Goal: Task Accomplishment & Management: Manage account settings

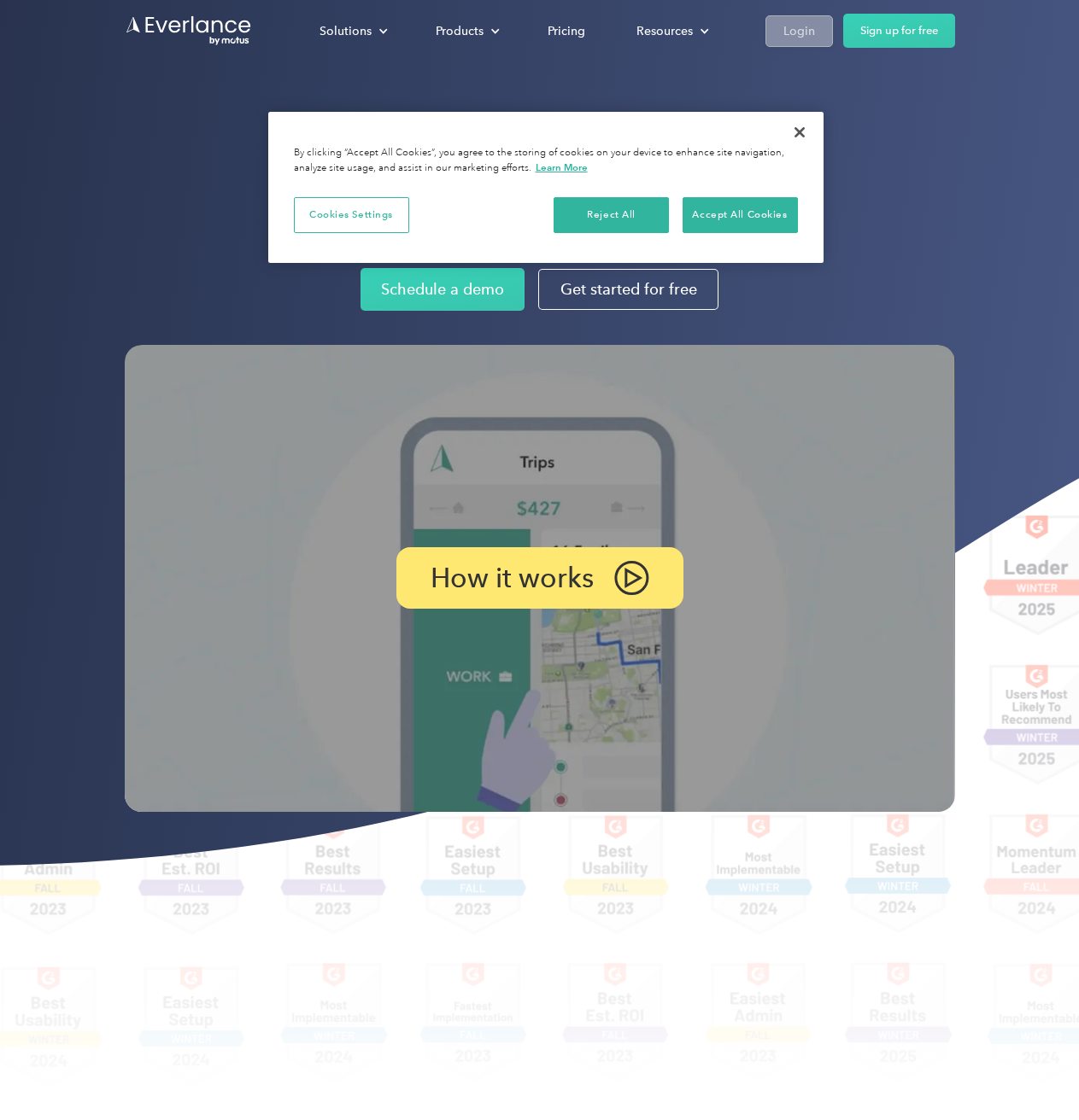
click at [680, 35] on div "Login" at bounding box center [799, 31] width 32 height 21
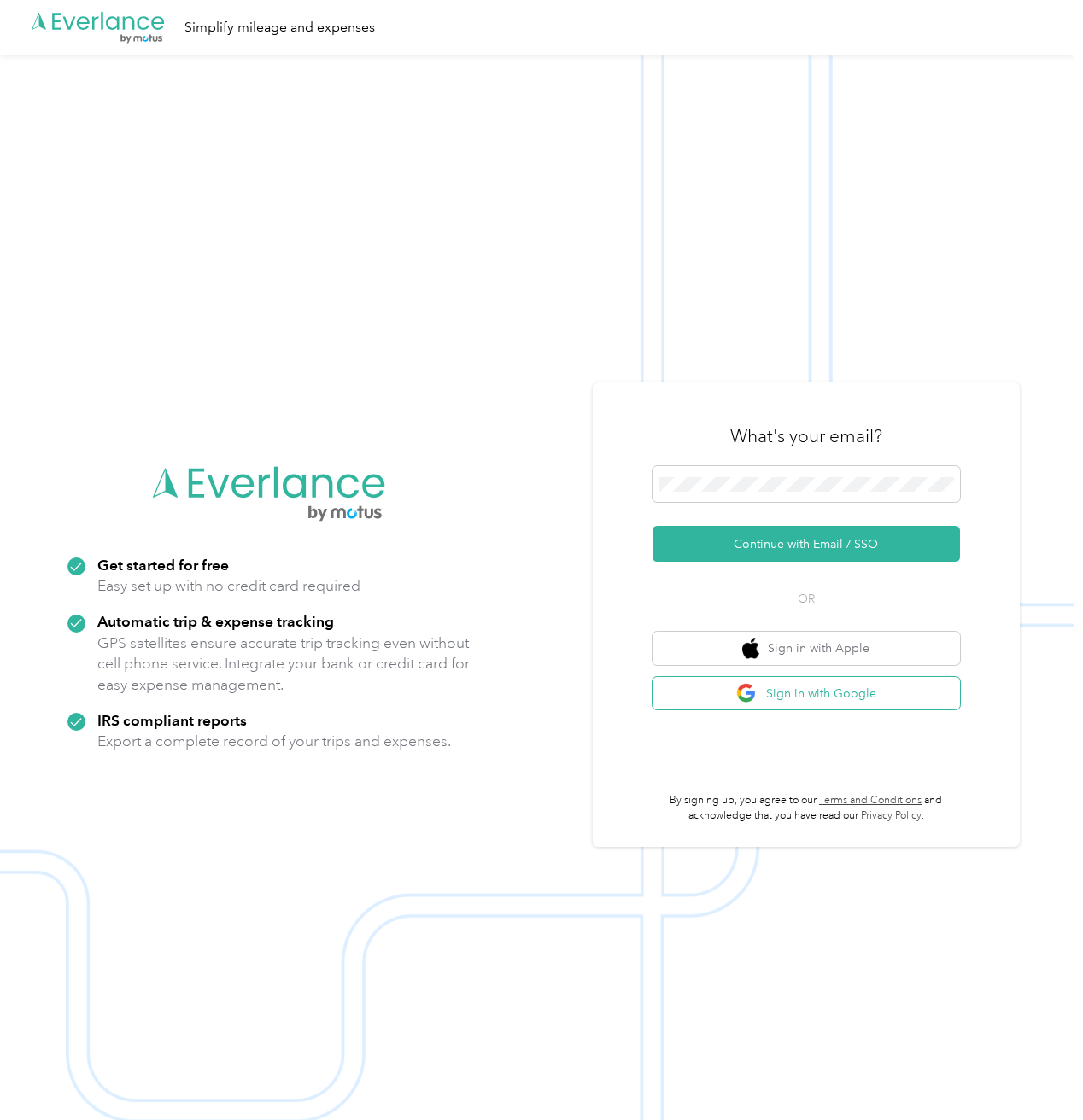
click at [782, 697] on button "Sign in with Google" at bounding box center [806, 694] width 307 height 33
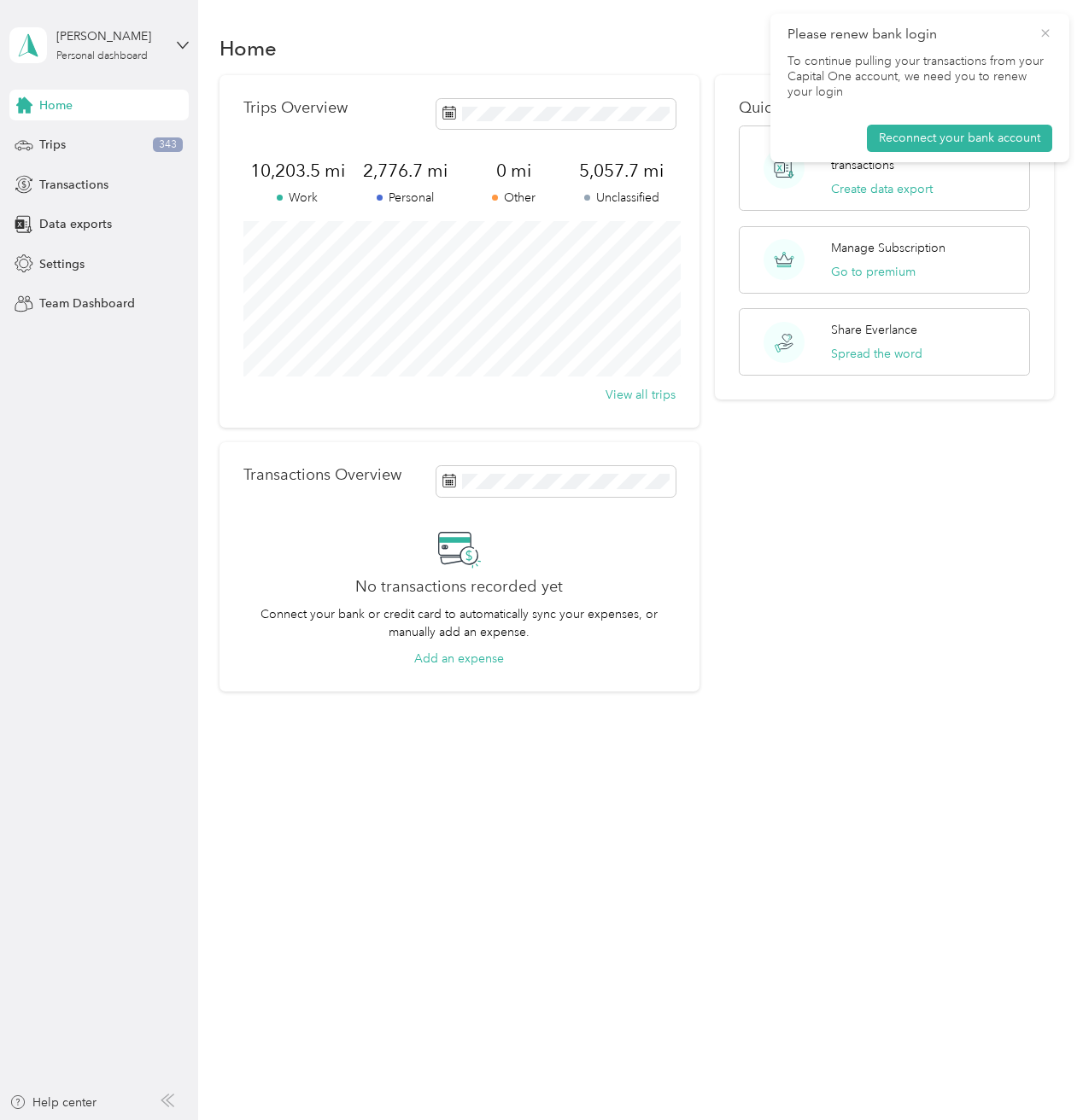
click at [1041, 36] on icon at bounding box center [1045, 33] width 14 height 15
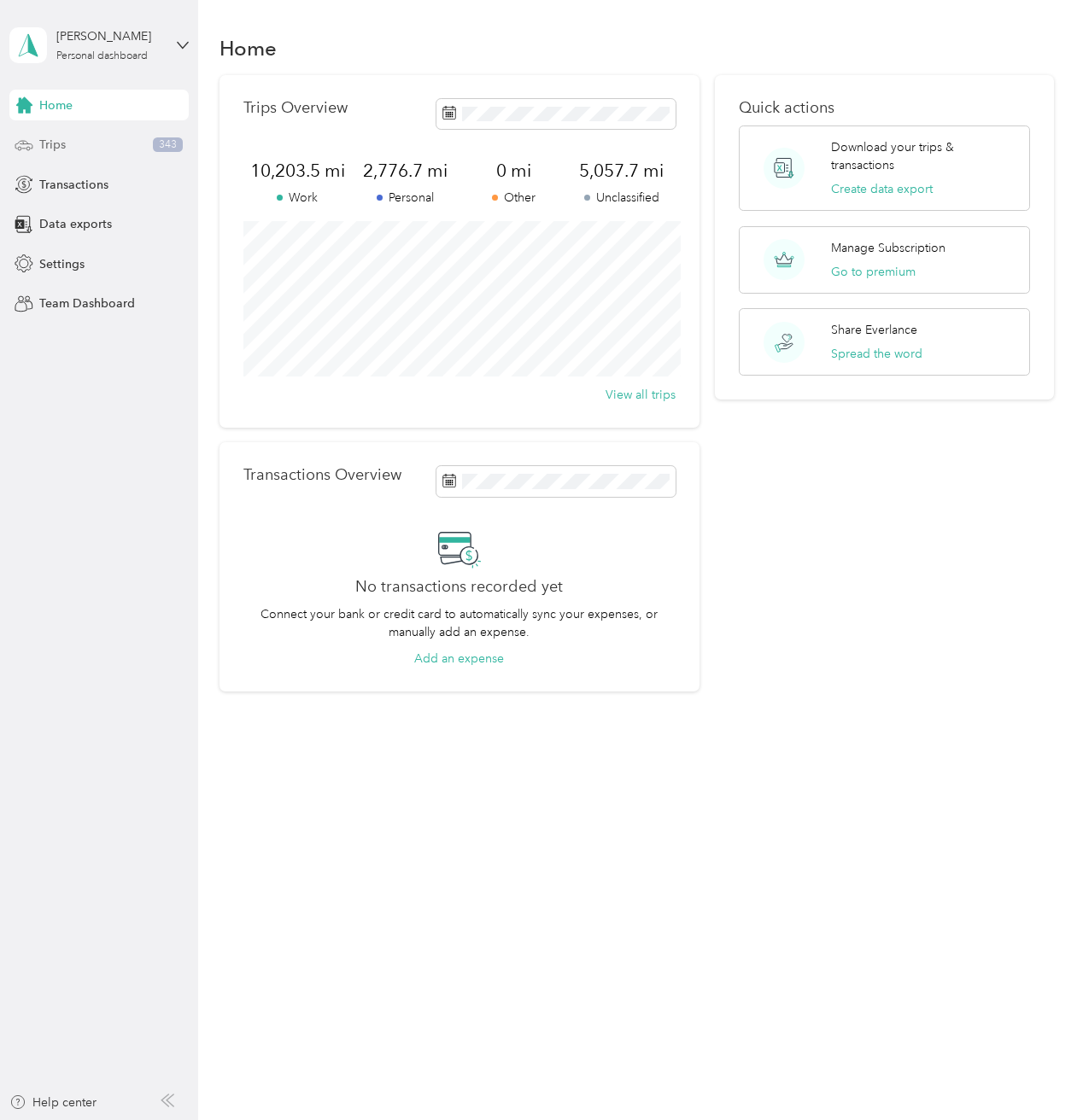
click at [45, 145] on span "Trips" at bounding box center [53, 144] width 26 height 18
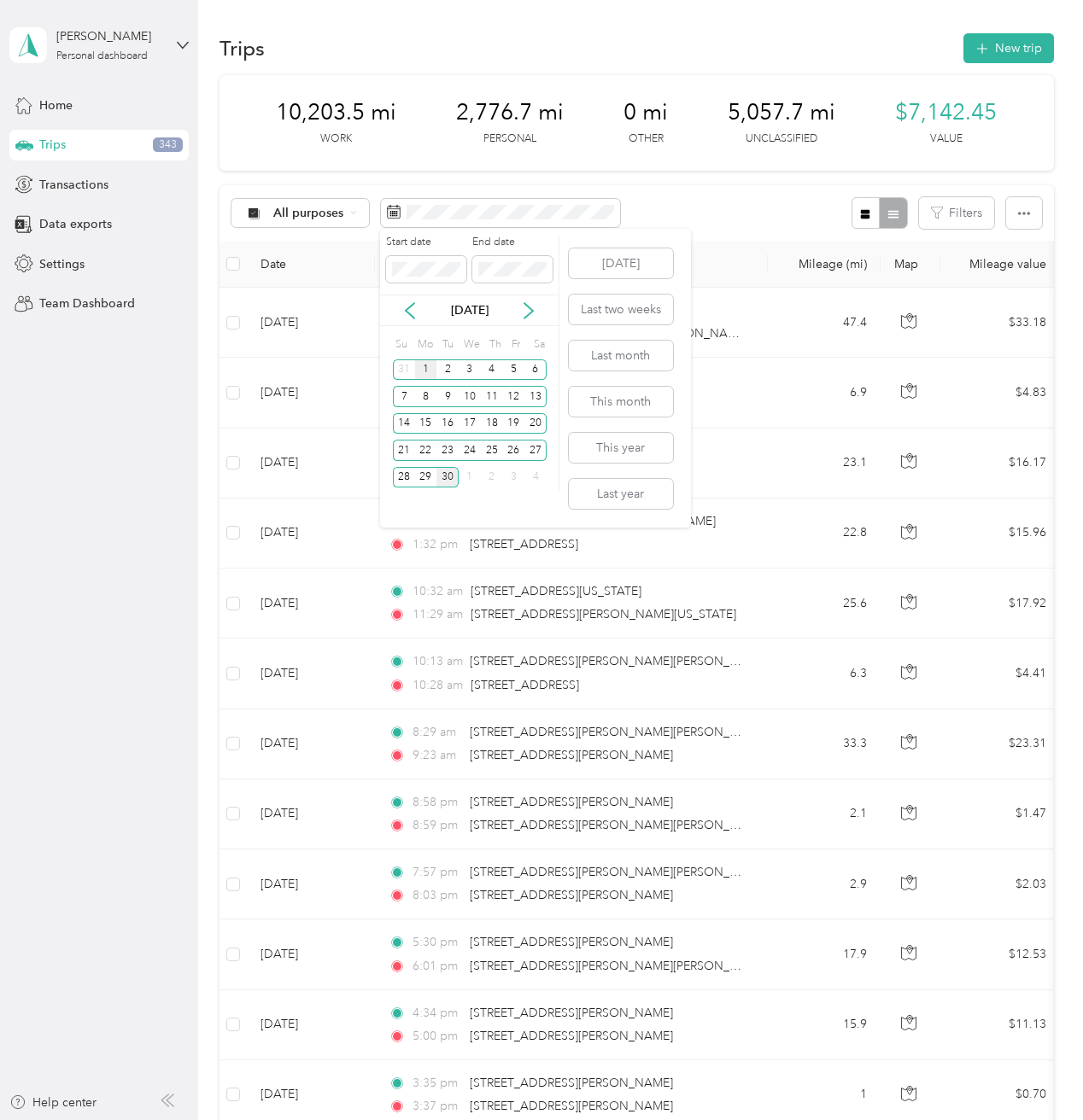
click at [422, 365] on div "1" at bounding box center [425, 370] width 22 height 21
click at [446, 480] on div "30" at bounding box center [447, 478] width 22 height 21
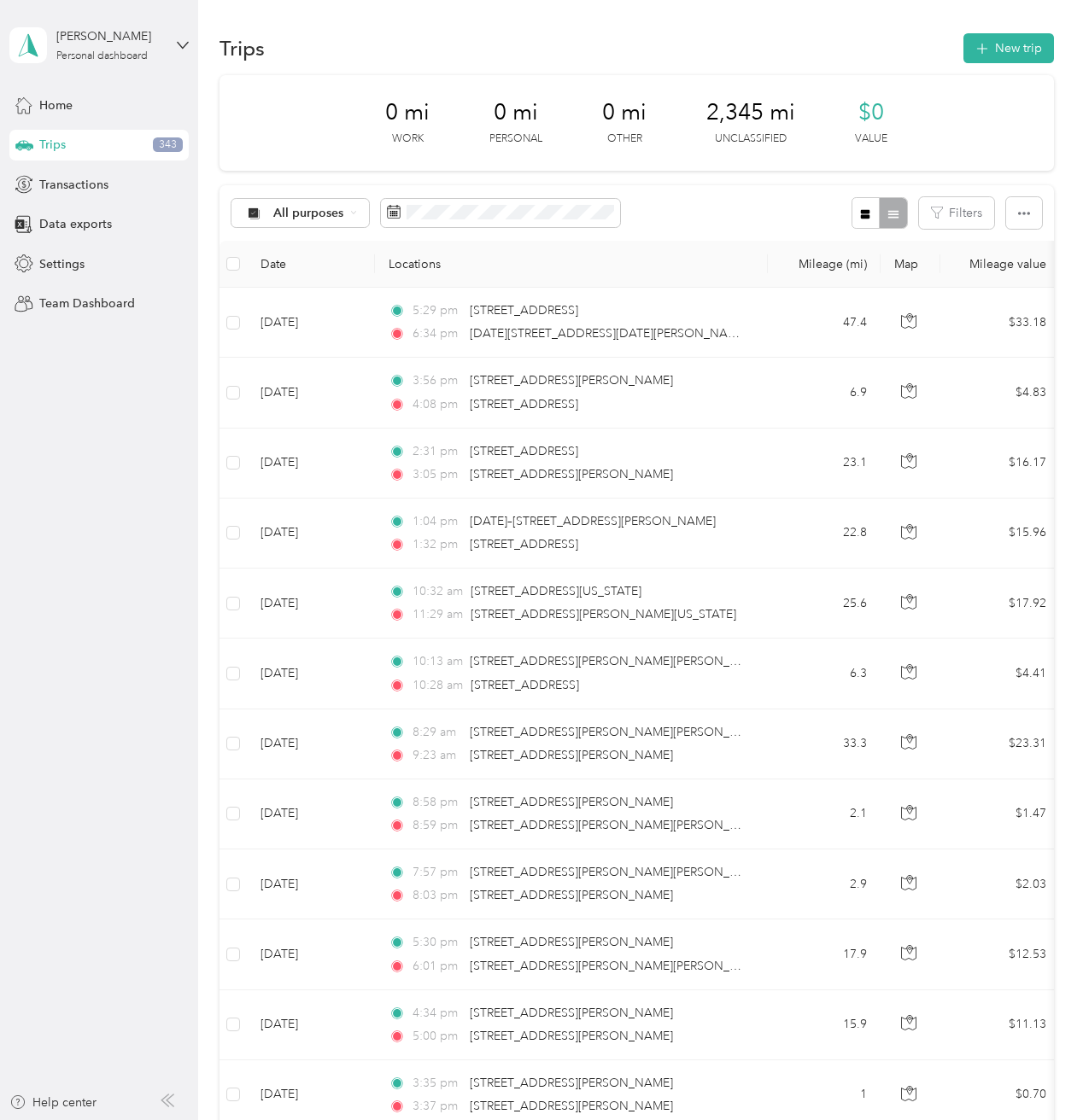
click at [275, 262] on th "Date" at bounding box center [310, 263] width 128 height 47
click at [283, 263] on th "Date" at bounding box center [310, 263] width 128 height 47
click at [863, 214] on icon "button" at bounding box center [866, 215] width 12 height 12
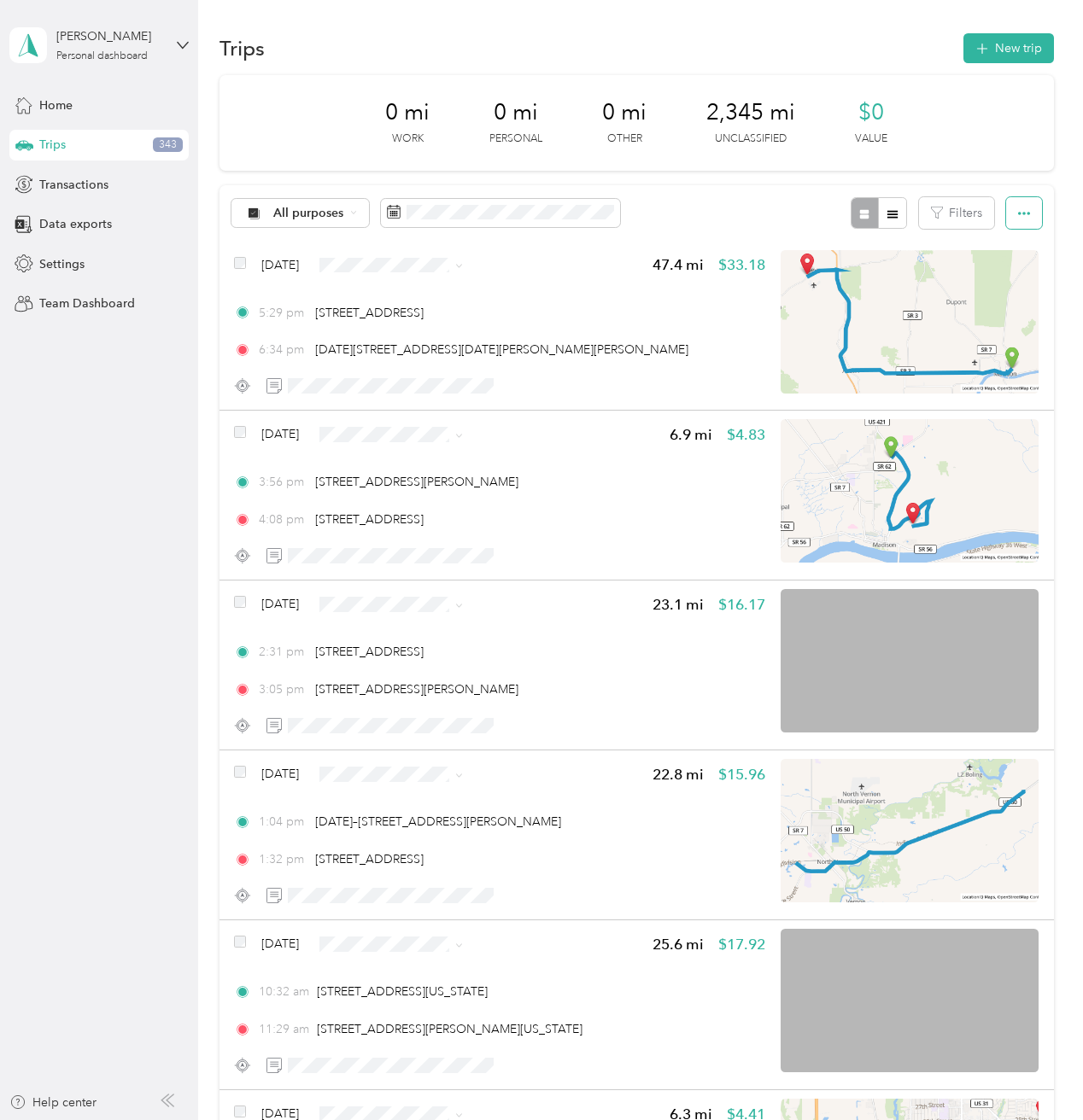
click at [1018, 214] on icon "button" at bounding box center [1024, 214] width 12 height 12
click at [964, 214] on button "Filters" at bounding box center [956, 213] width 75 height 32
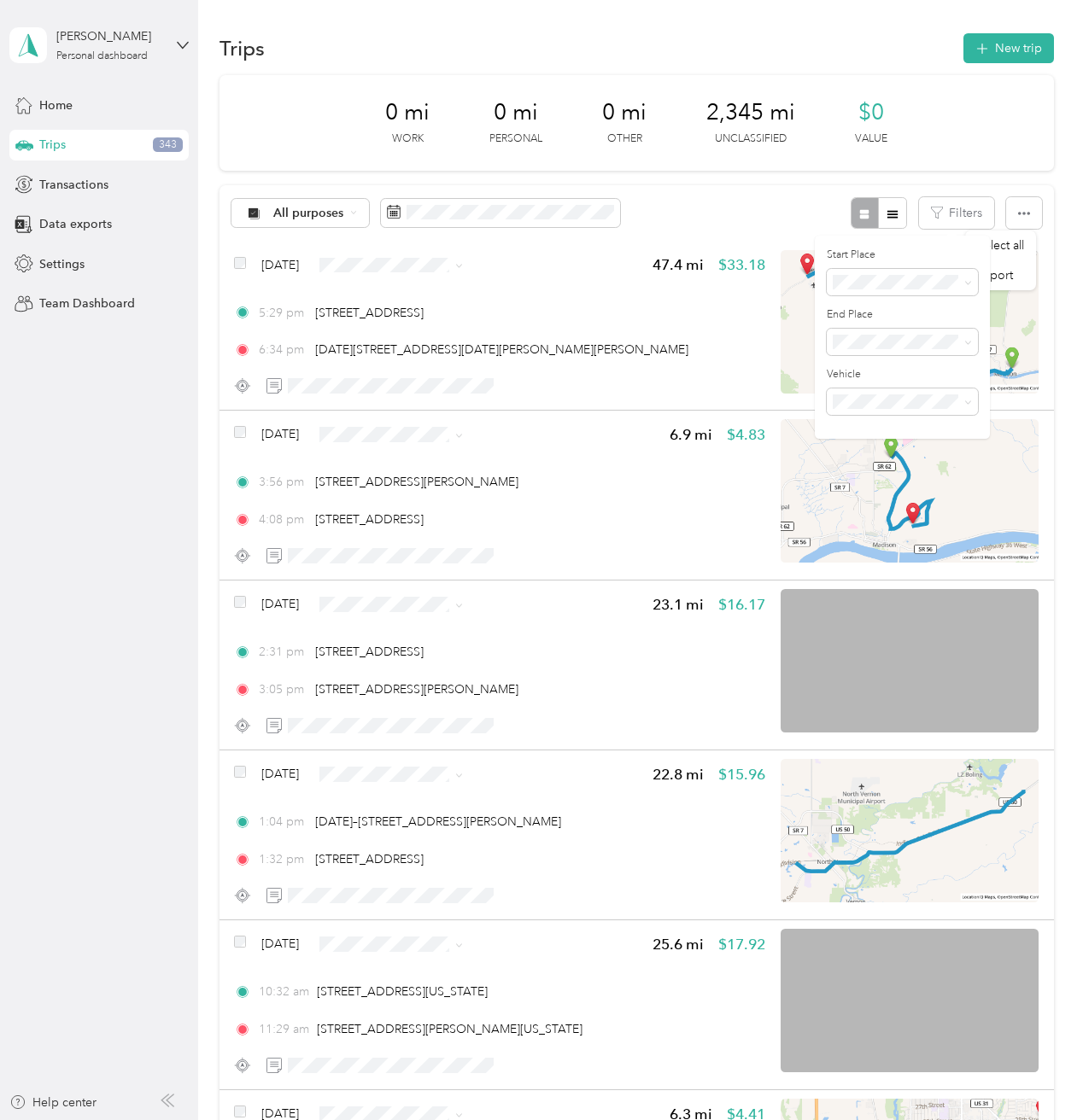
click at [771, 206] on div "All purposes Filters" at bounding box center [637, 212] width 835 height 55
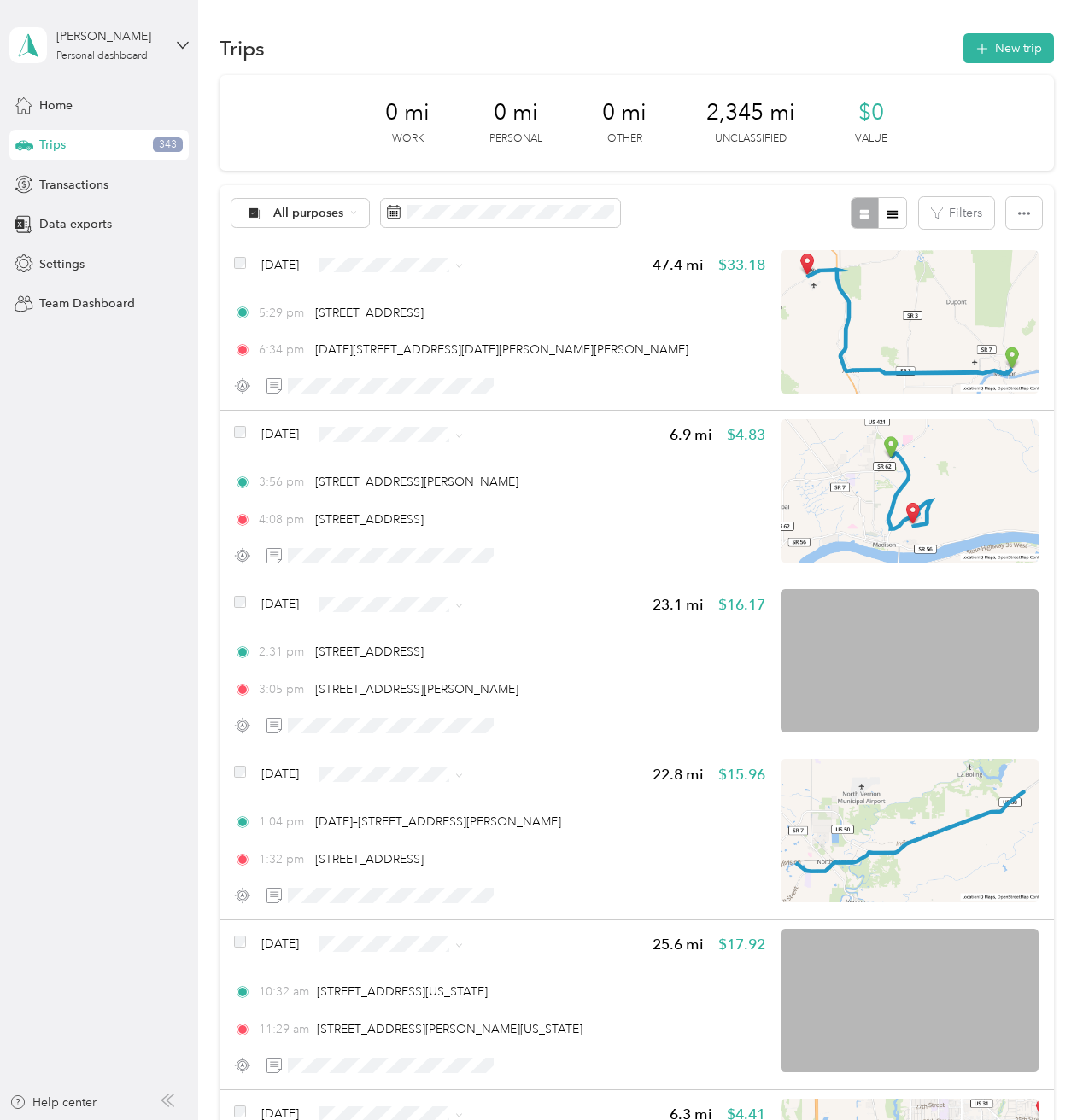
scroll to position [3669, 0]
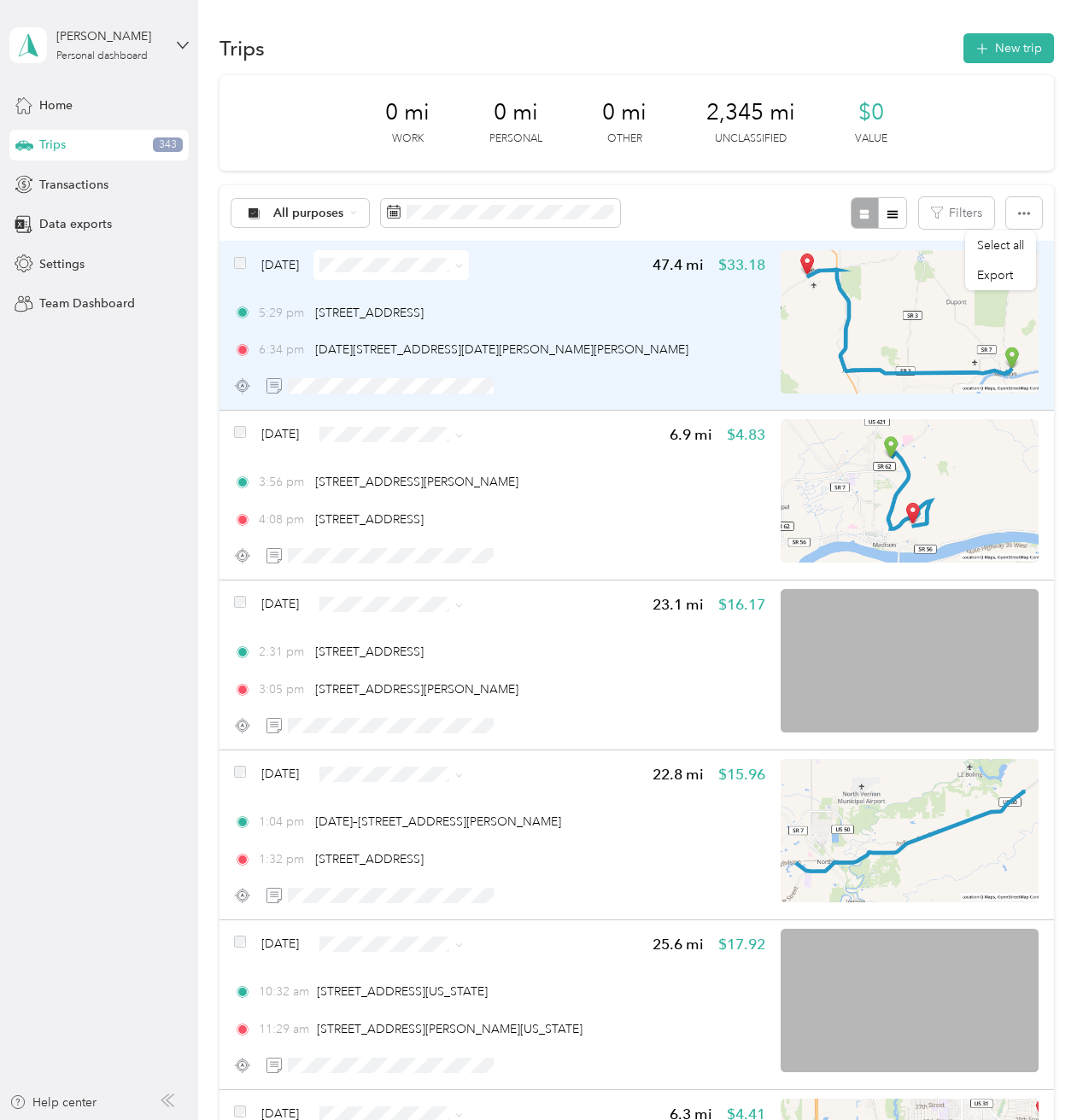
click at [646, 319] on div "5:29 pm 561 N Minor Ln, Madison, IN" at bounding box center [499, 313] width 531 height 18
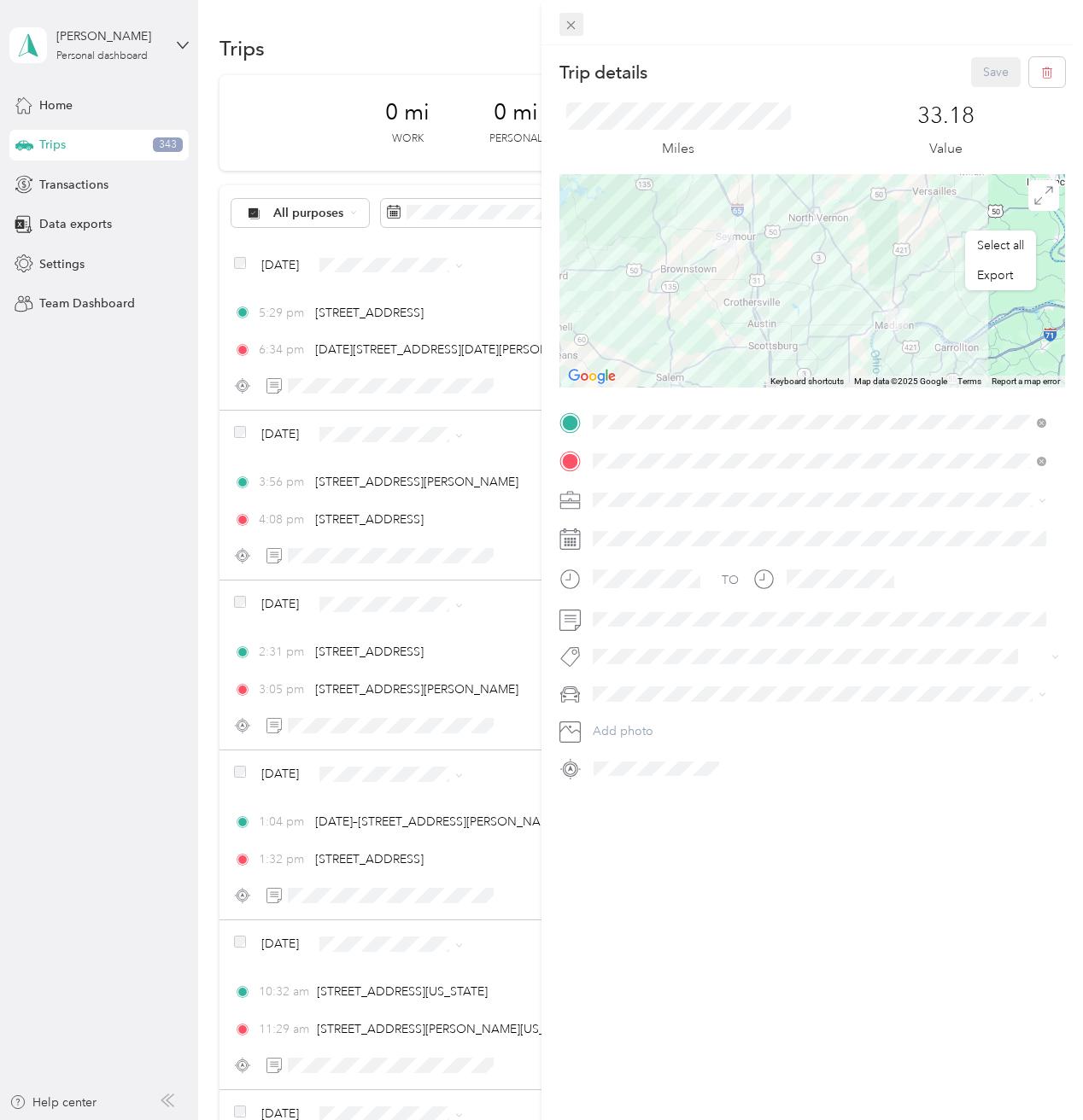
click at [577, 20] on icon at bounding box center [571, 25] width 14 height 14
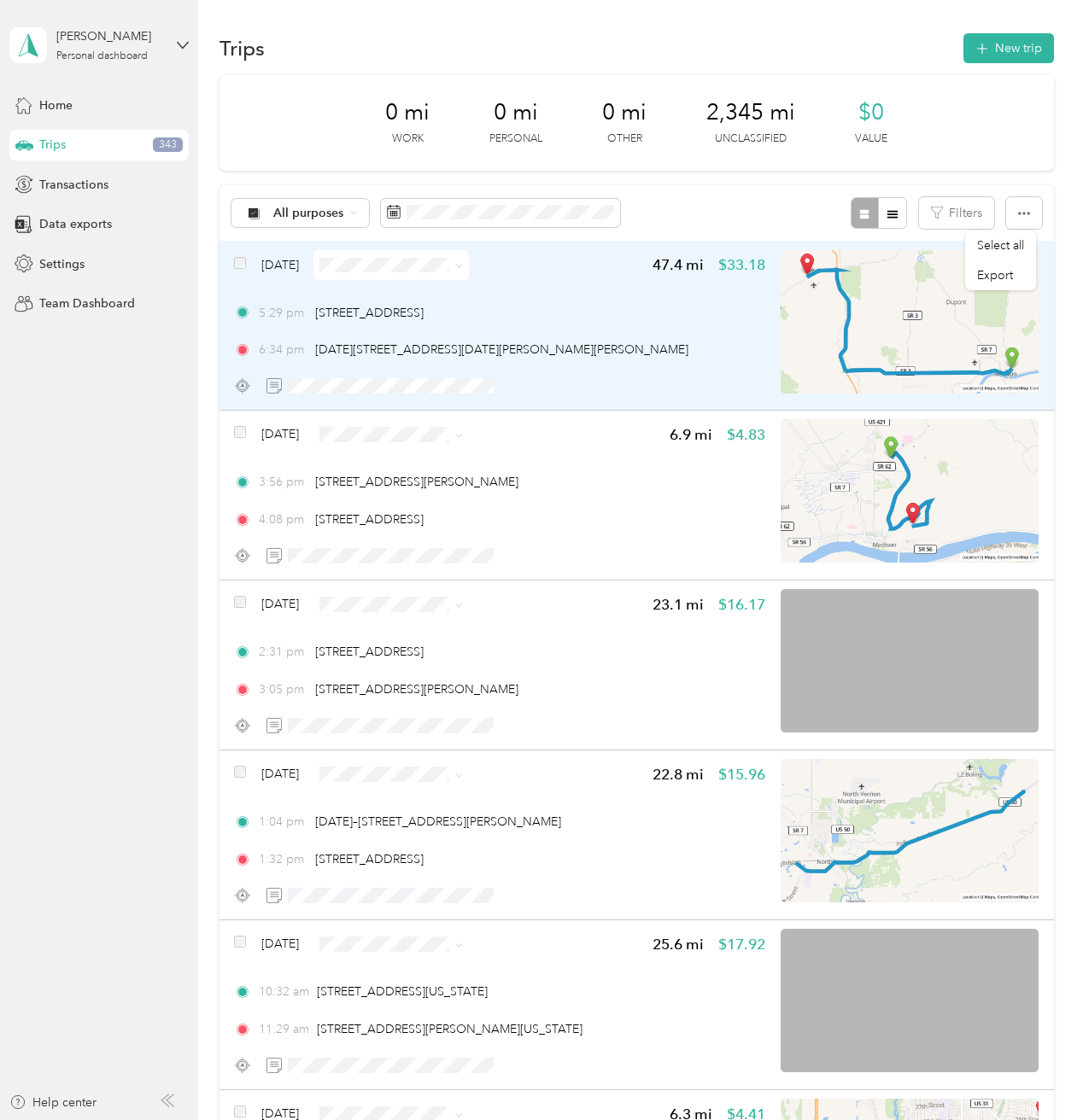
drag, startPoint x: 602, startPoint y: 281, endPoint x: 788, endPoint y: 315, distance: 189.1
click at [788, 315] on div "Sep 30, 2025 47.4 mi $33.18 5:29 pm 561 N Minor Ln, Madison, IN 6:34 pm 2052–20…" at bounding box center [637, 325] width 835 height 170
click at [772, 316] on div at bounding box center [1025, 281] width 505 height 213
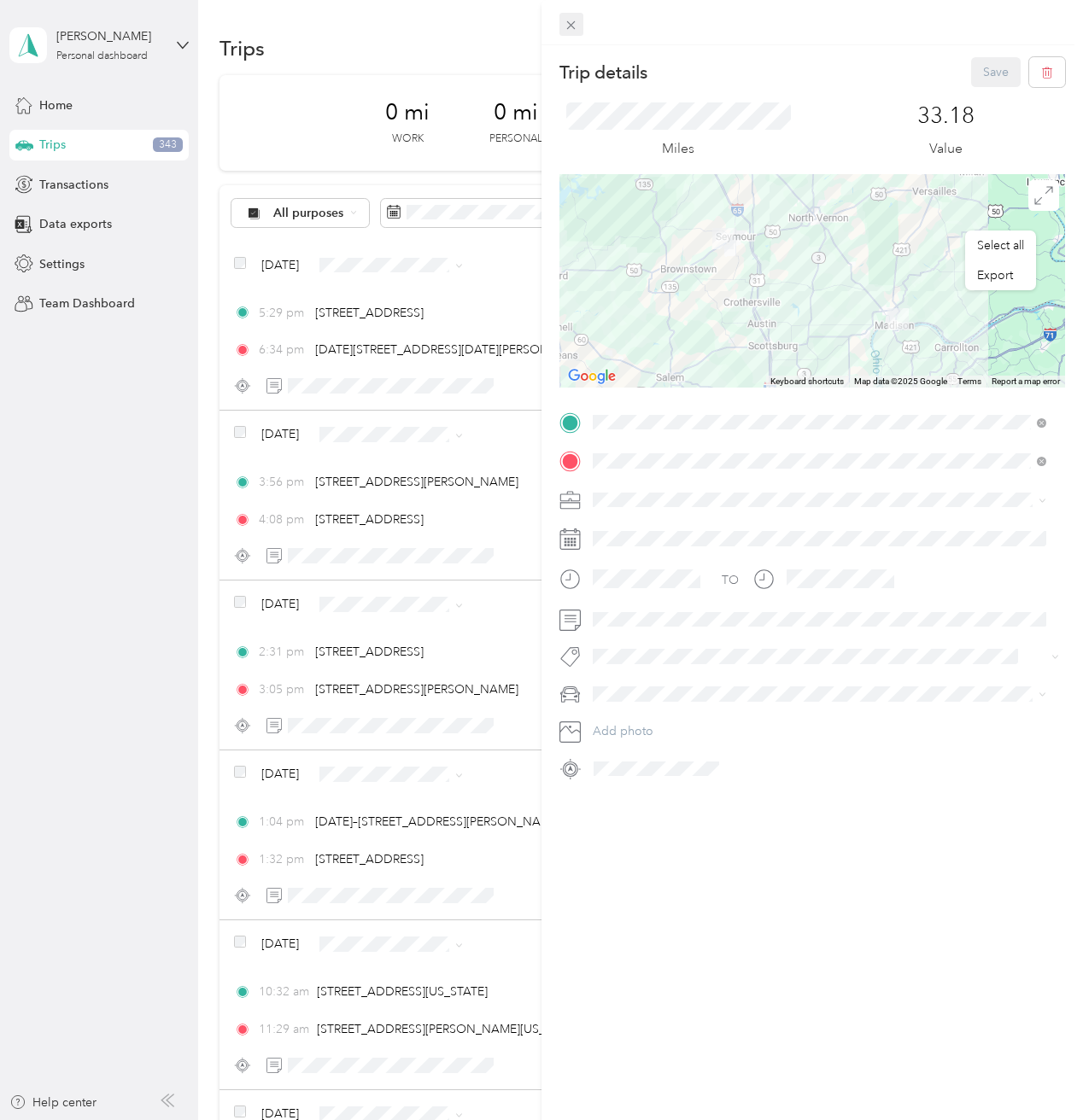
click at [580, 21] on span at bounding box center [571, 25] width 24 height 24
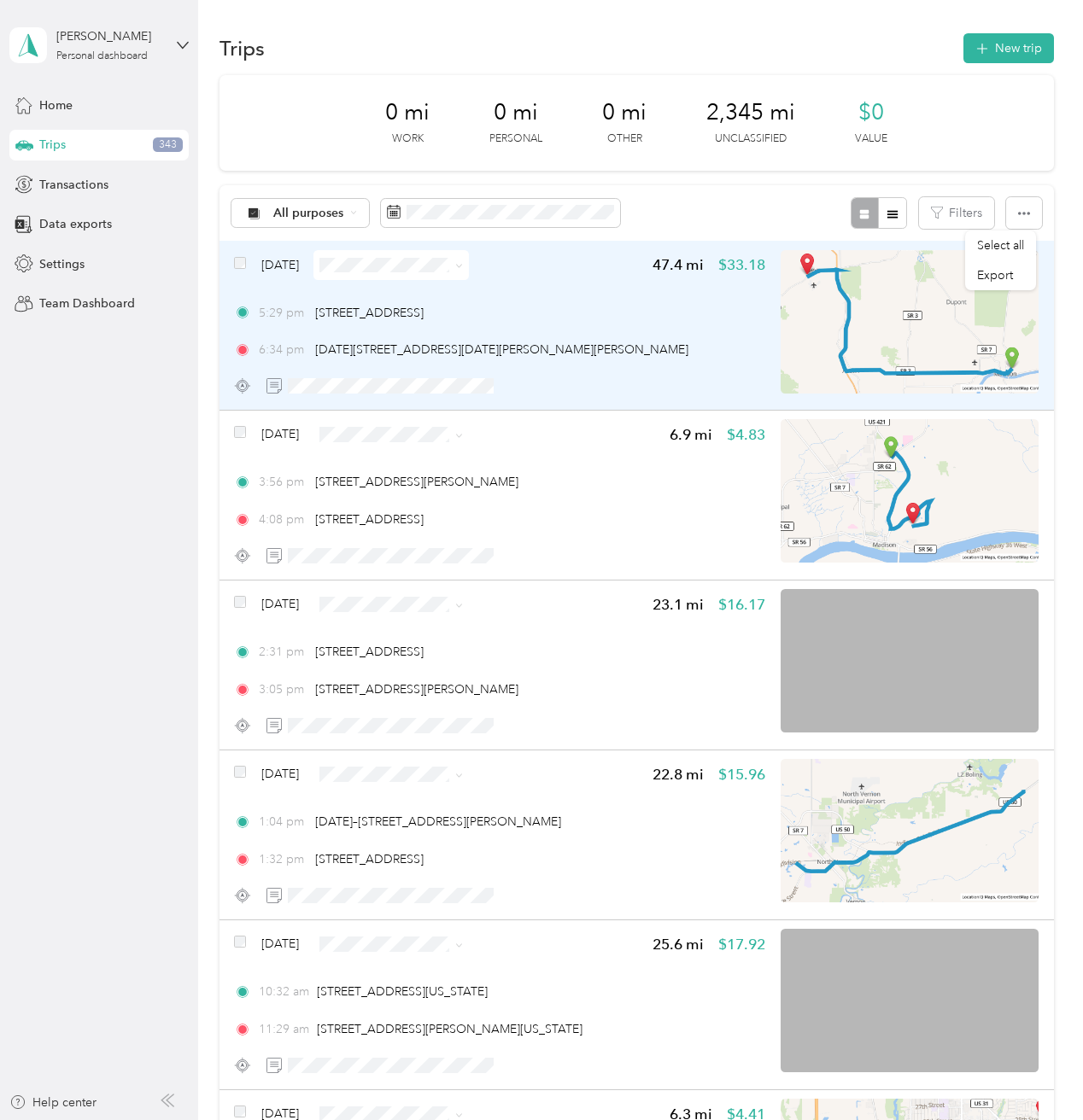
click at [247, 262] on div "Sep 30, 2025" at bounding box center [351, 265] width 235 height 30
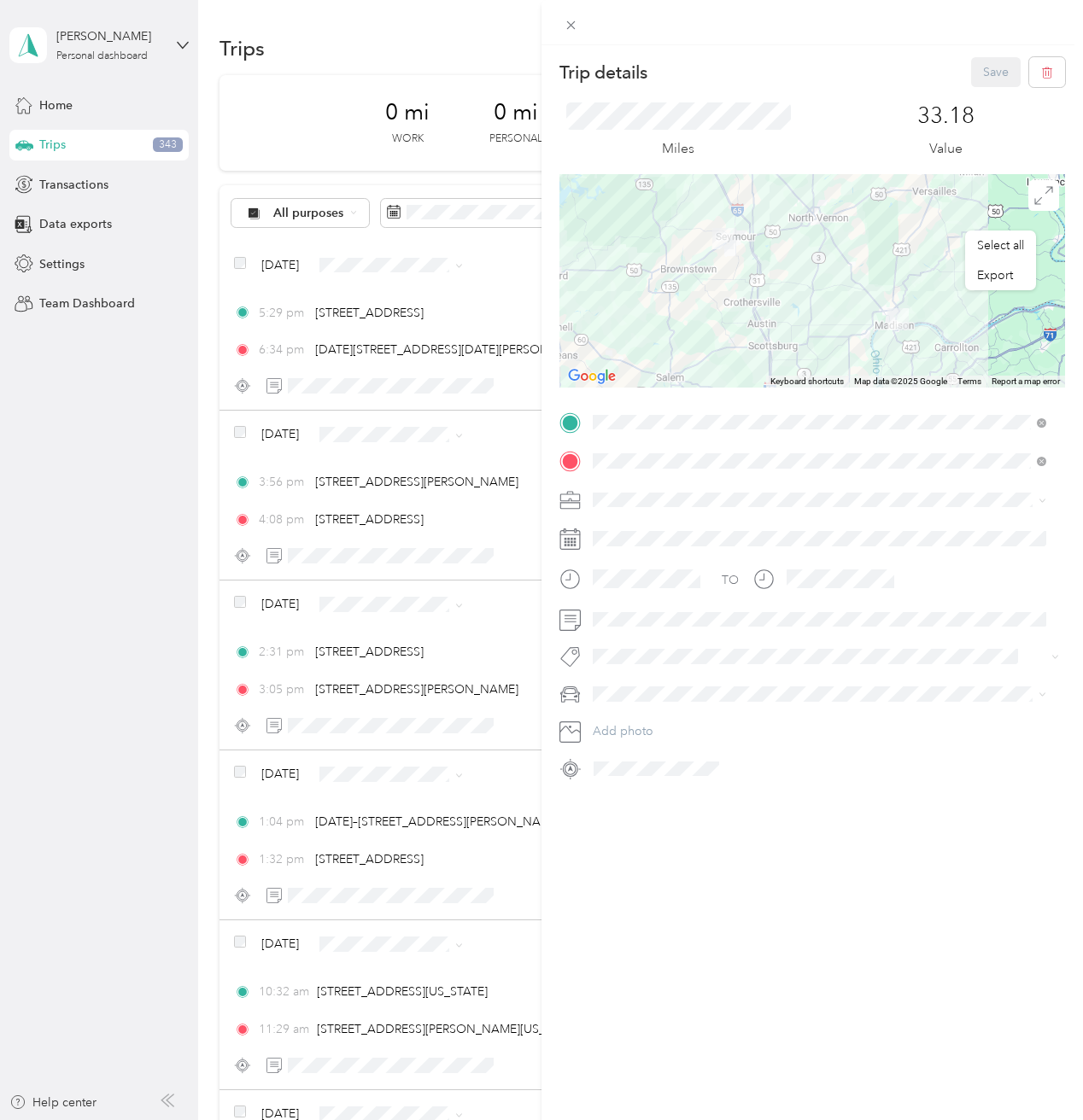
click at [243, 263] on div "Trip details Save This trip cannot be edited because it is either under review,…" at bounding box center [542, 560] width 1083 height 1120
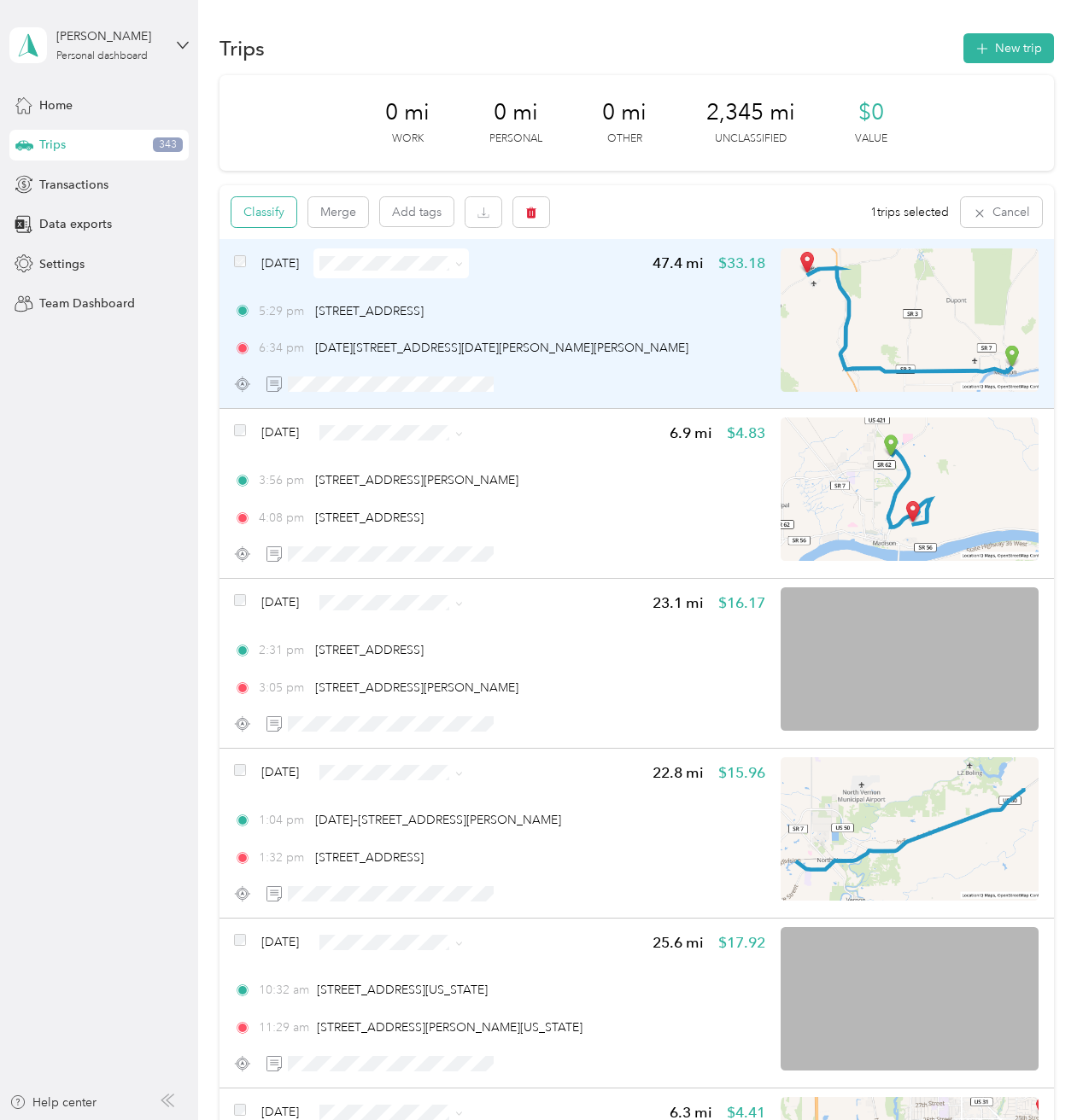
click at [251, 208] on button "Classify" at bounding box center [264, 212] width 65 height 30
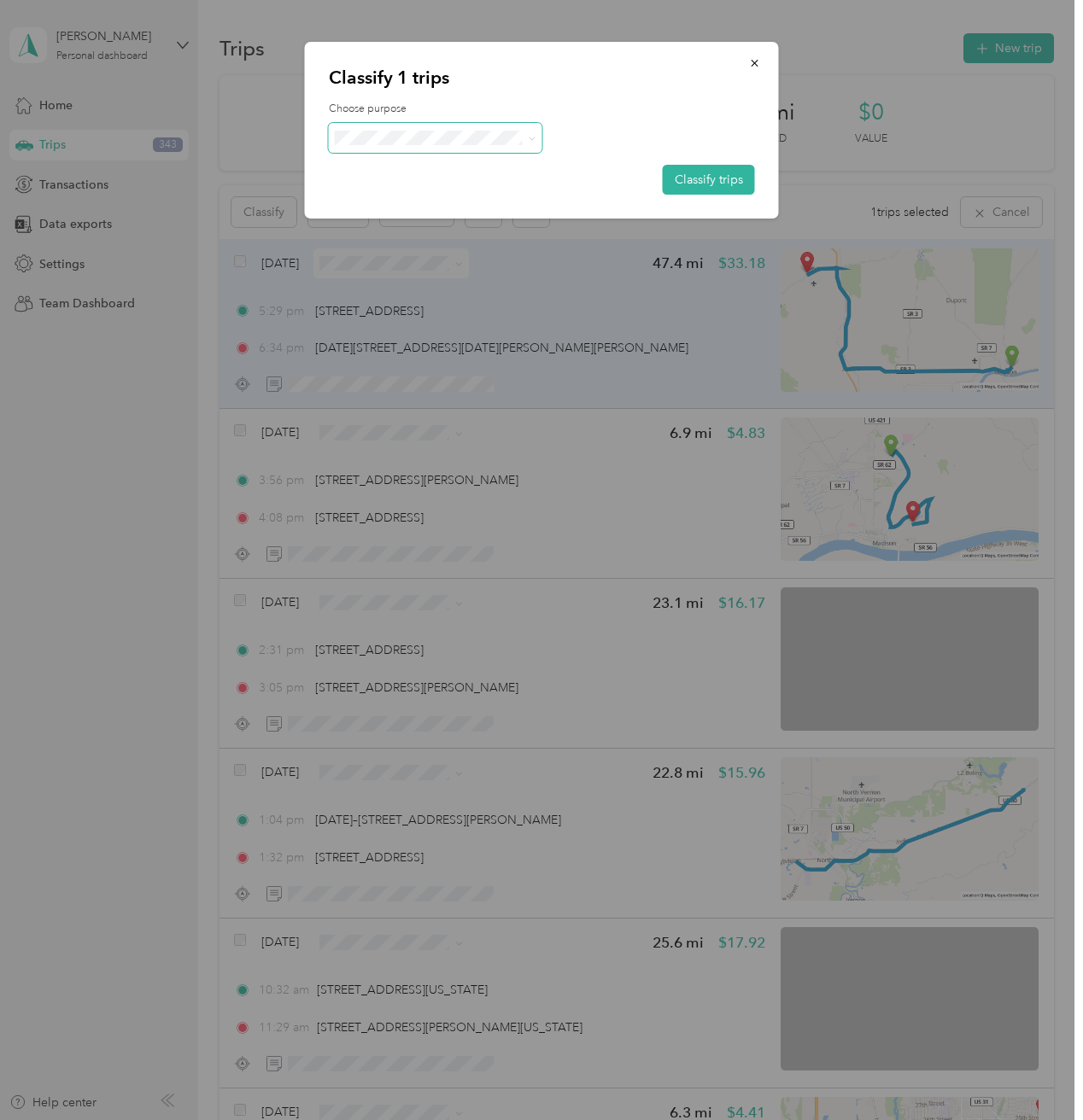
click at [465, 128] on span at bounding box center [435, 138] width 213 height 30
click at [428, 169] on span "Work" at bounding box center [450, 169] width 158 height 18
click at [714, 181] on button "Classify trips" at bounding box center [709, 180] width 92 height 30
